Goal: Navigation & Orientation: Understand site structure

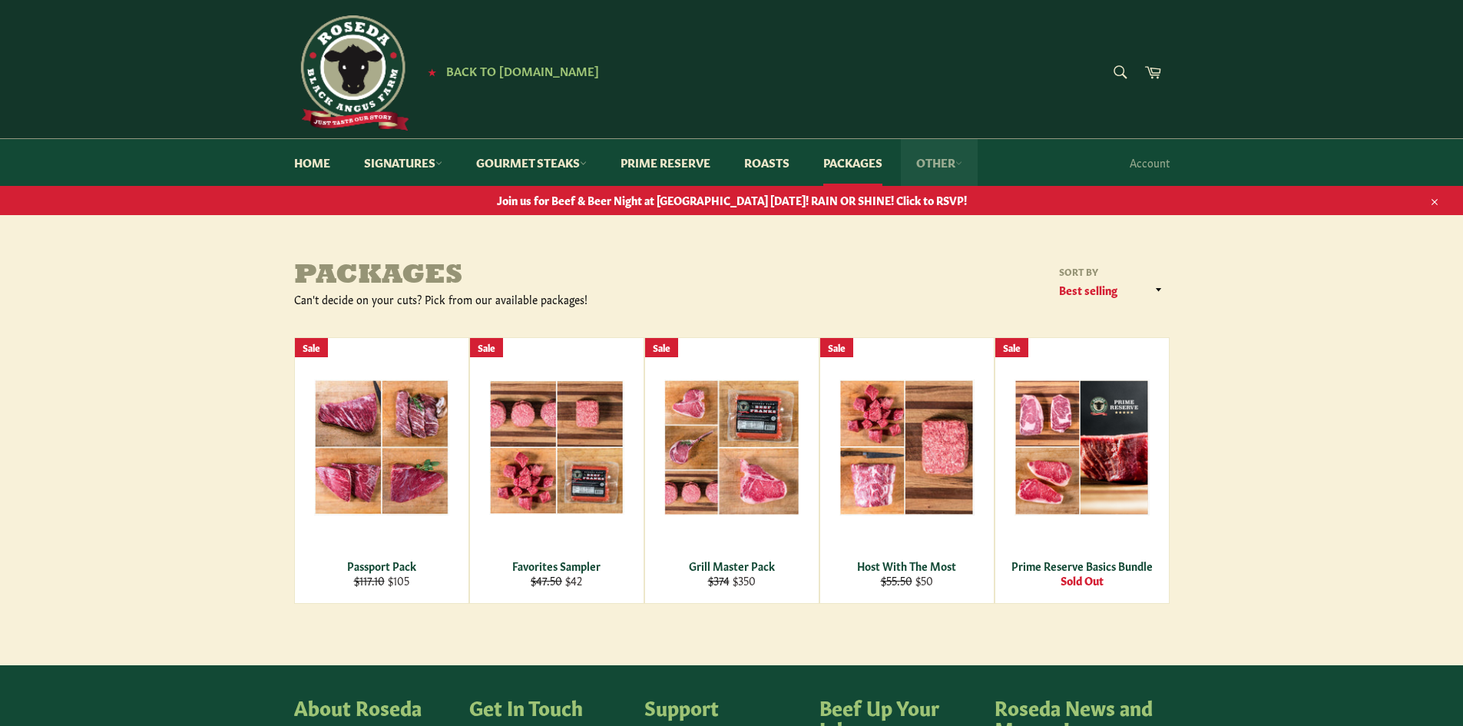
click at [946, 160] on link "Other" at bounding box center [939, 162] width 77 height 47
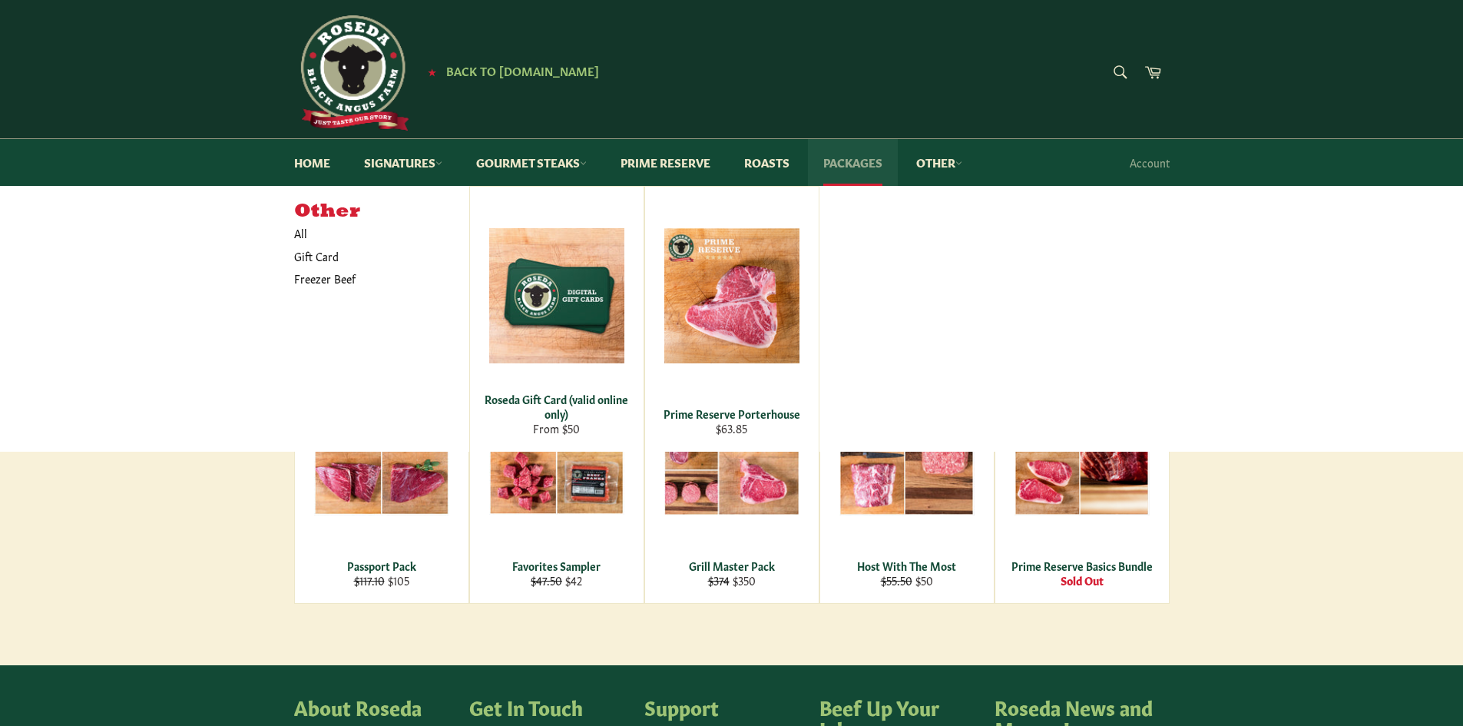
click at [880, 162] on link "Packages" at bounding box center [853, 162] width 90 height 47
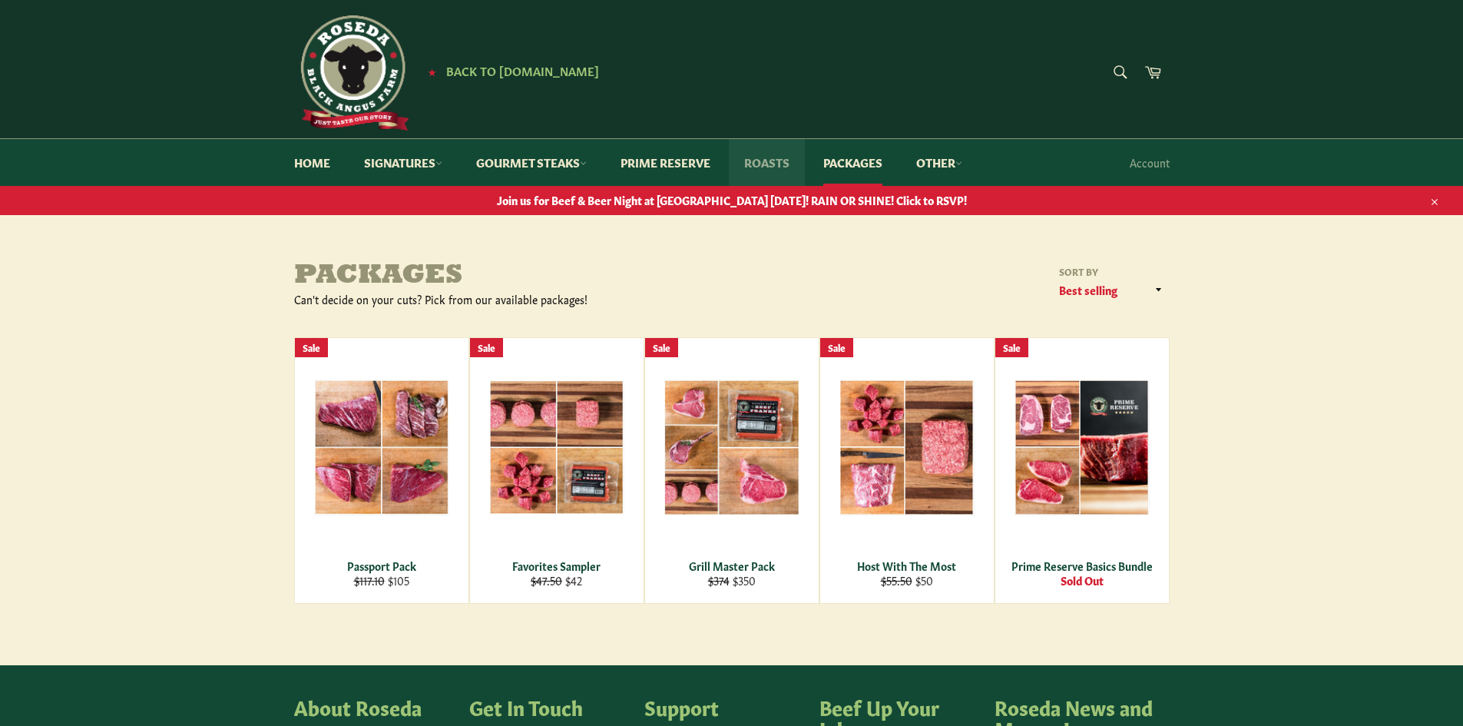
click at [776, 162] on link "Roasts" at bounding box center [767, 162] width 76 height 47
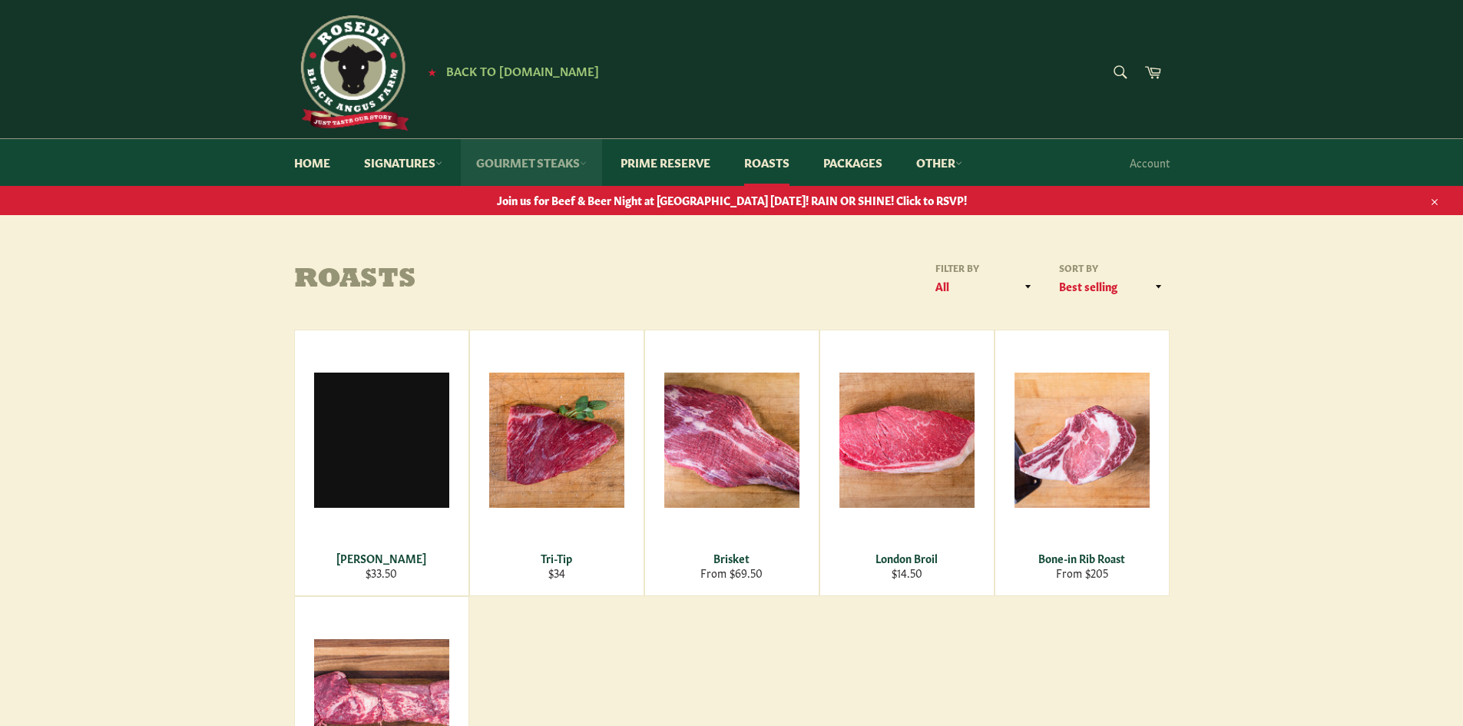
click at [560, 159] on link "Gourmet Steaks" at bounding box center [531, 162] width 141 height 47
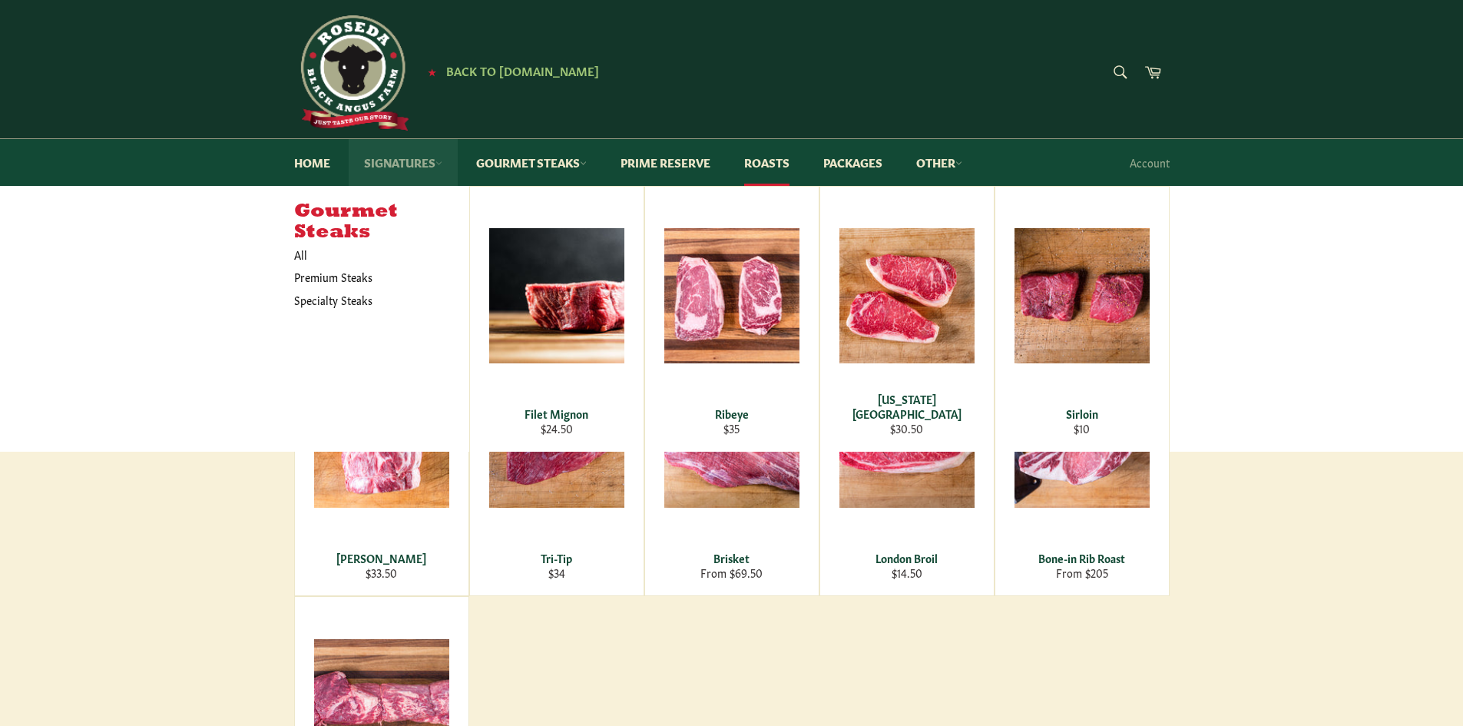
click at [387, 157] on link "Signatures" at bounding box center [403, 162] width 109 height 47
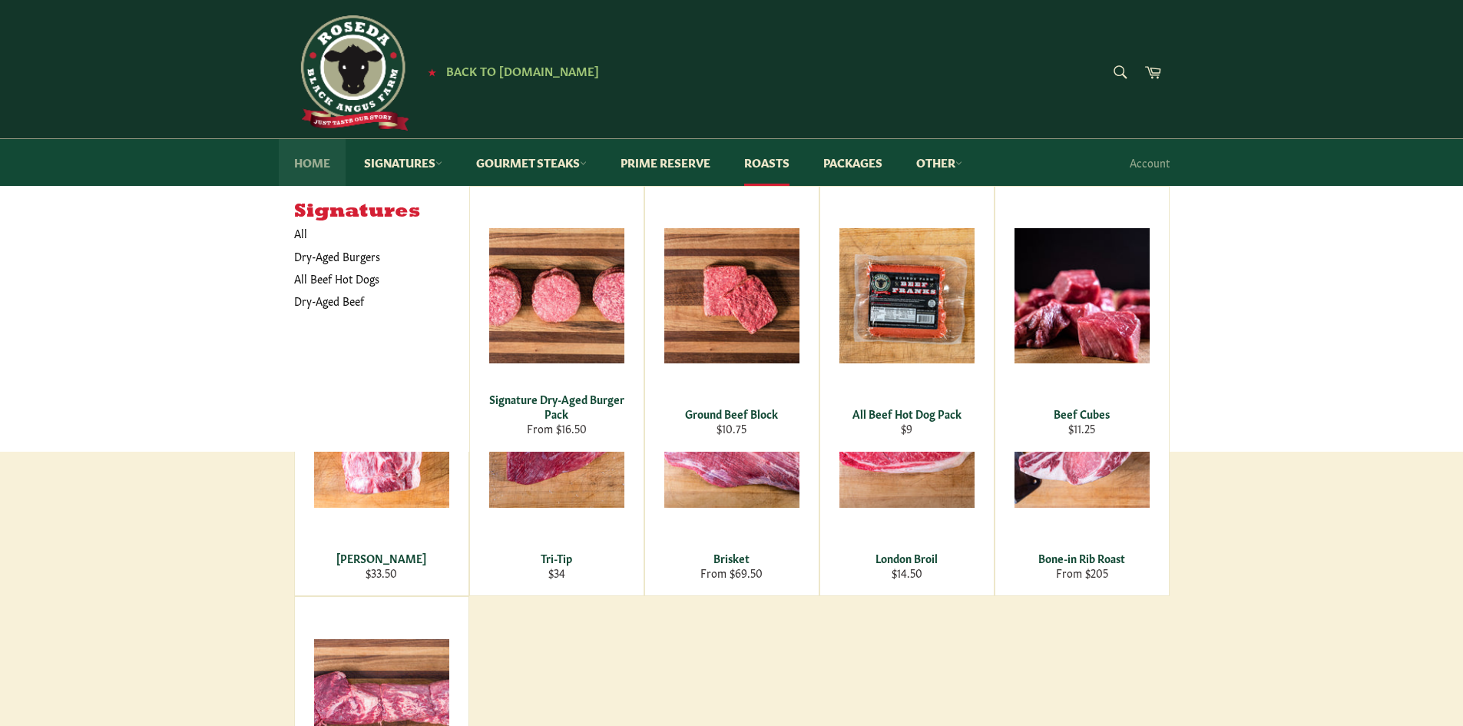
click at [326, 164] on link "Home" at bounding box center [312, 162] width 67 height 47
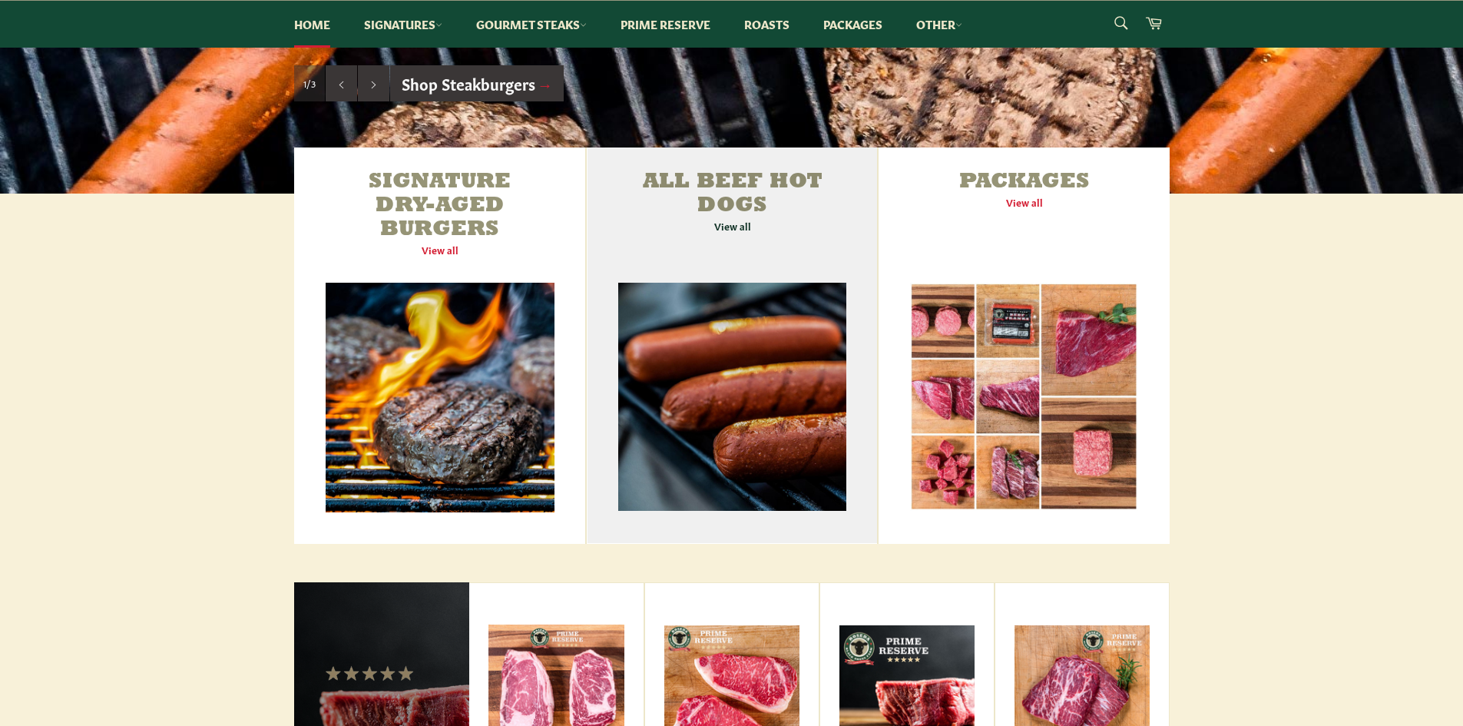
scroll to position [384, 0]
